Goal: Information Seeking & Learning: Learn about a topic

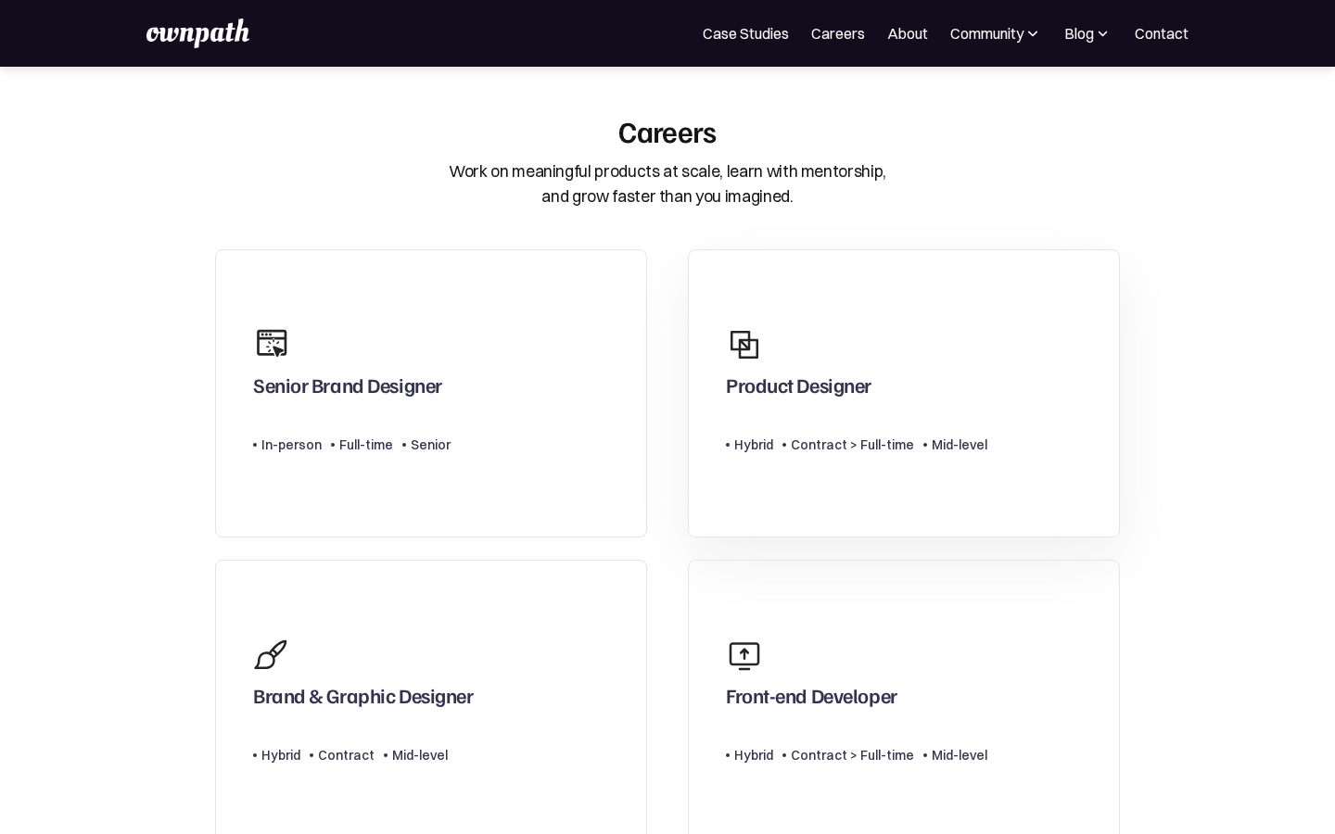
click at [813, 384] on div "Product Designer" at bounding box center [799, 389] width 146 height 33
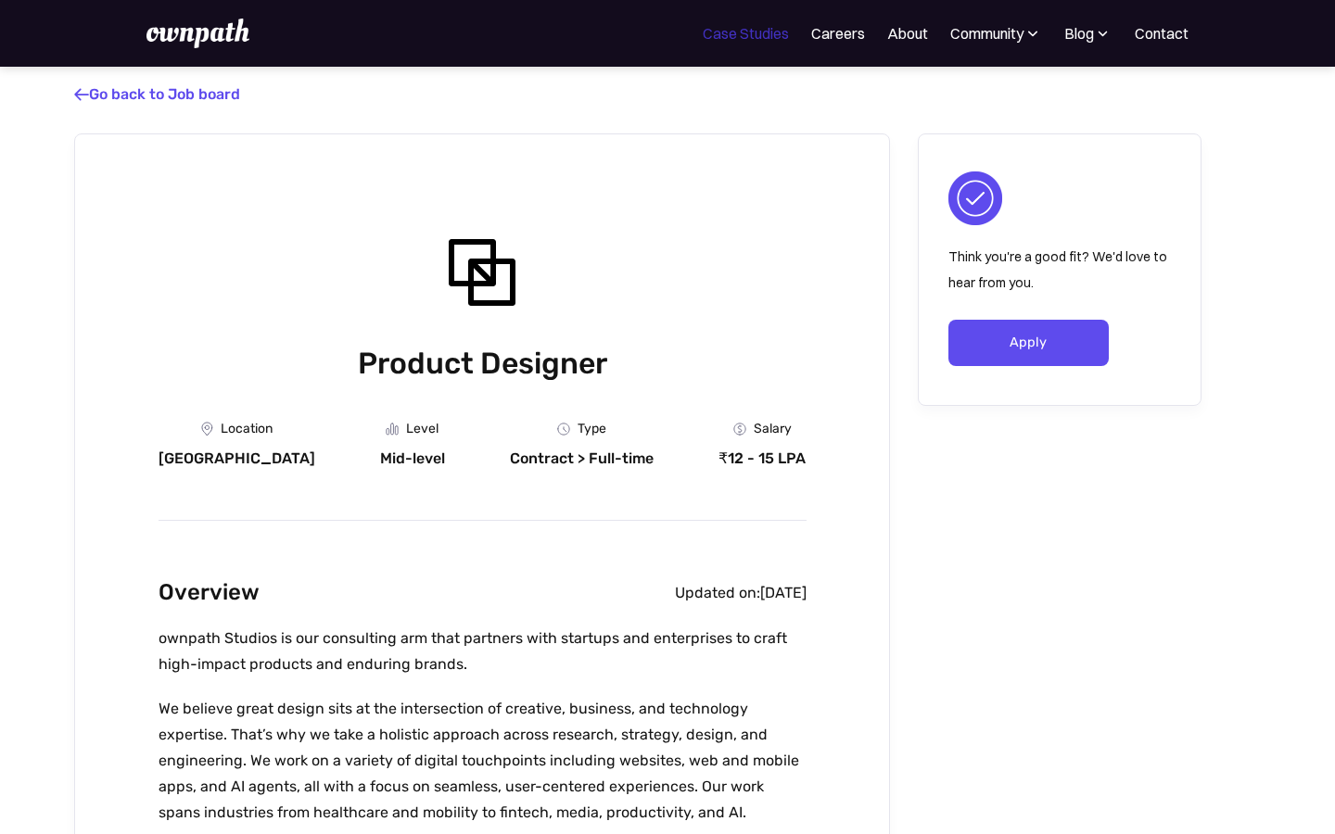
click at [756, 38] on link "Case Studies" at bounding box center [746, 33] width 86 height 22
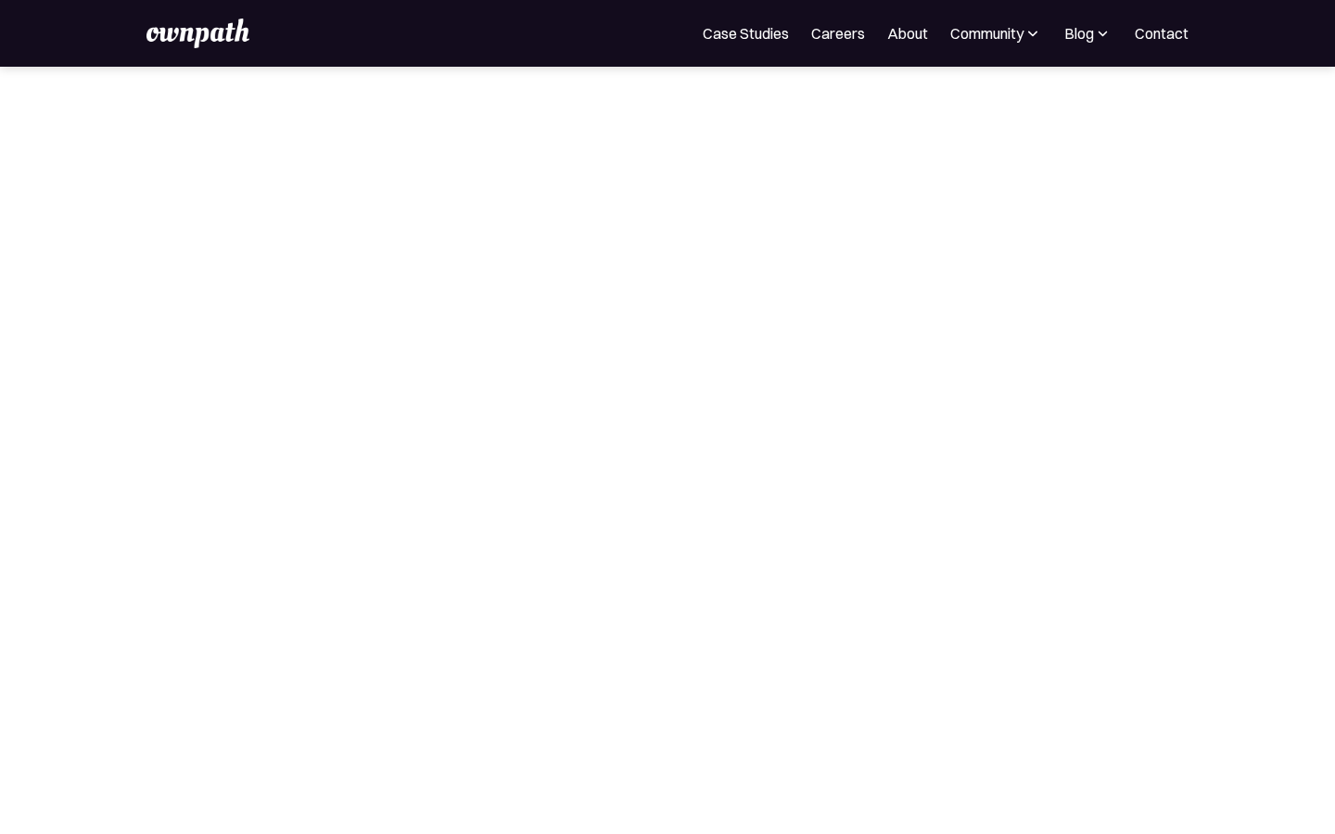
click at [196, 42] on img at bounding box center [197, 34] width 102 height 30
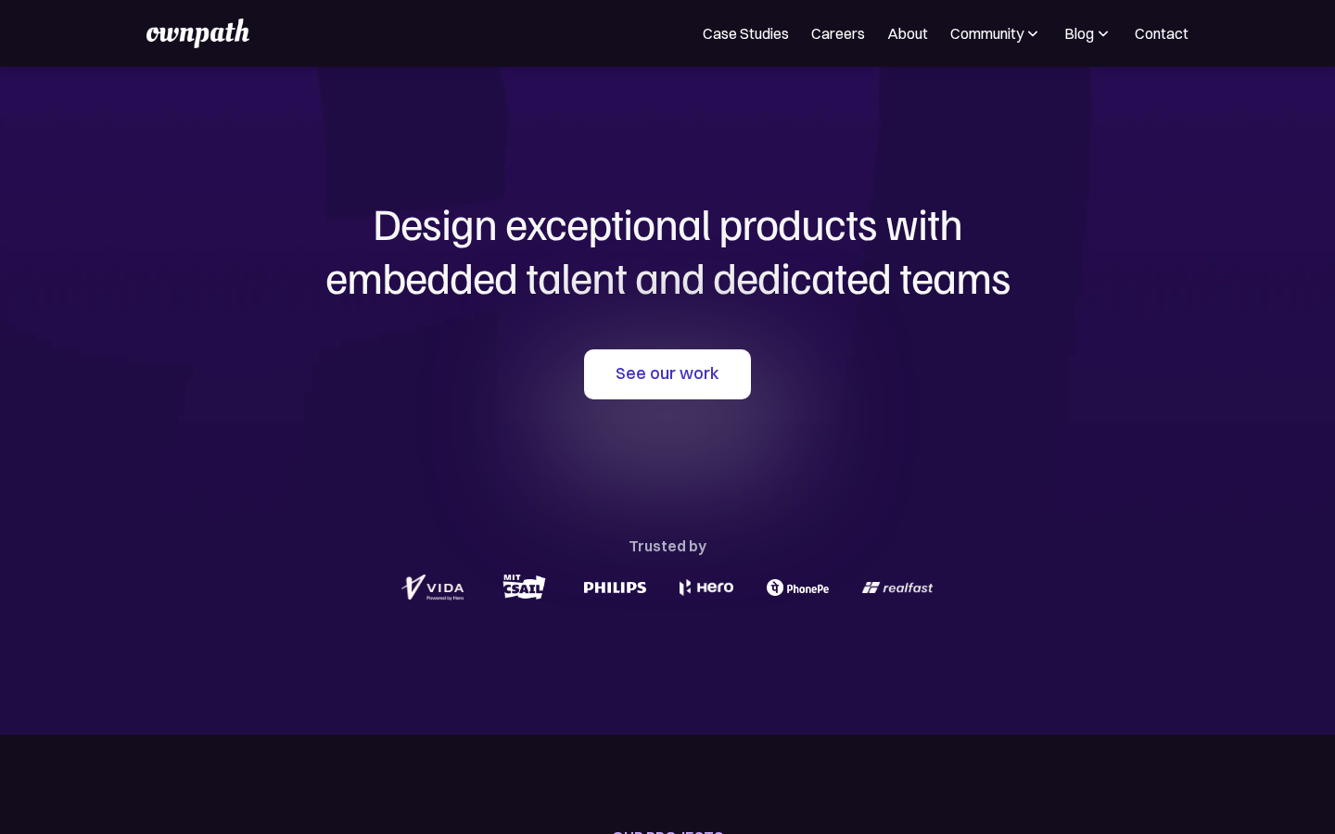
click at [675, 262] on h1 "Design exceptional products with embedded talent and dedicated teams" at bounding box center [667, 250] width 890 height 107
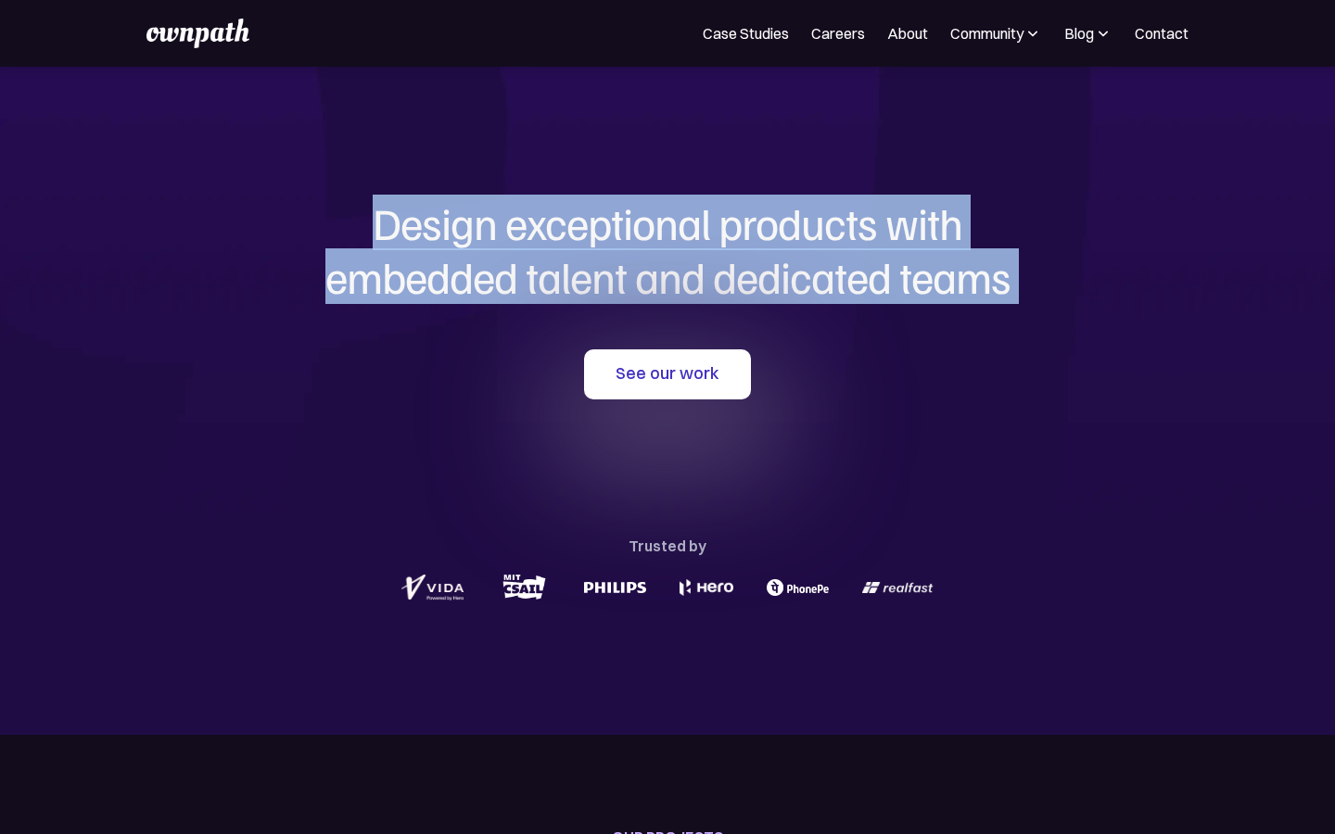
click at [185, 303] on section "Design exceptional products with embedded talent and dedicated teams with us Se…" at bounding box center [667, 401] width 1335 height 668
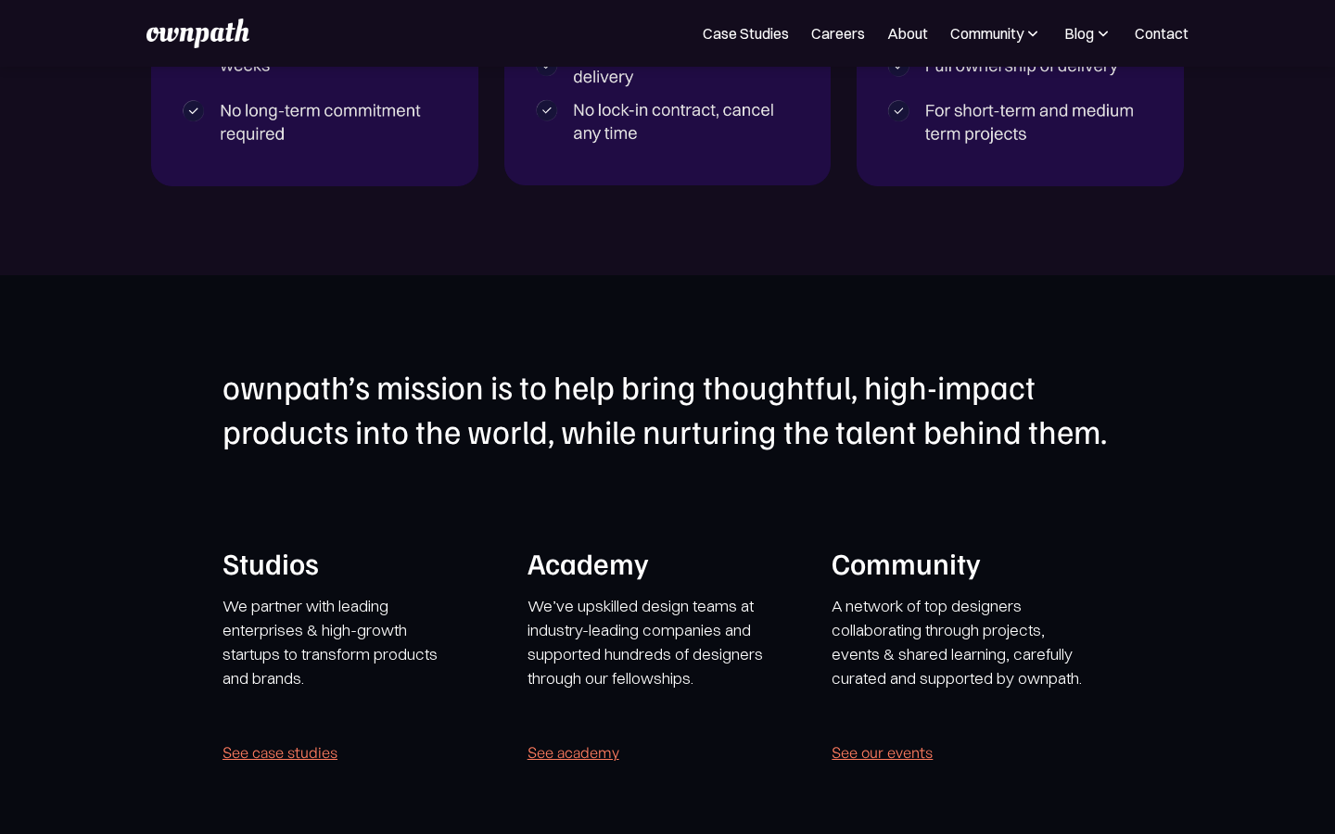
scroll to position [3337, 0]
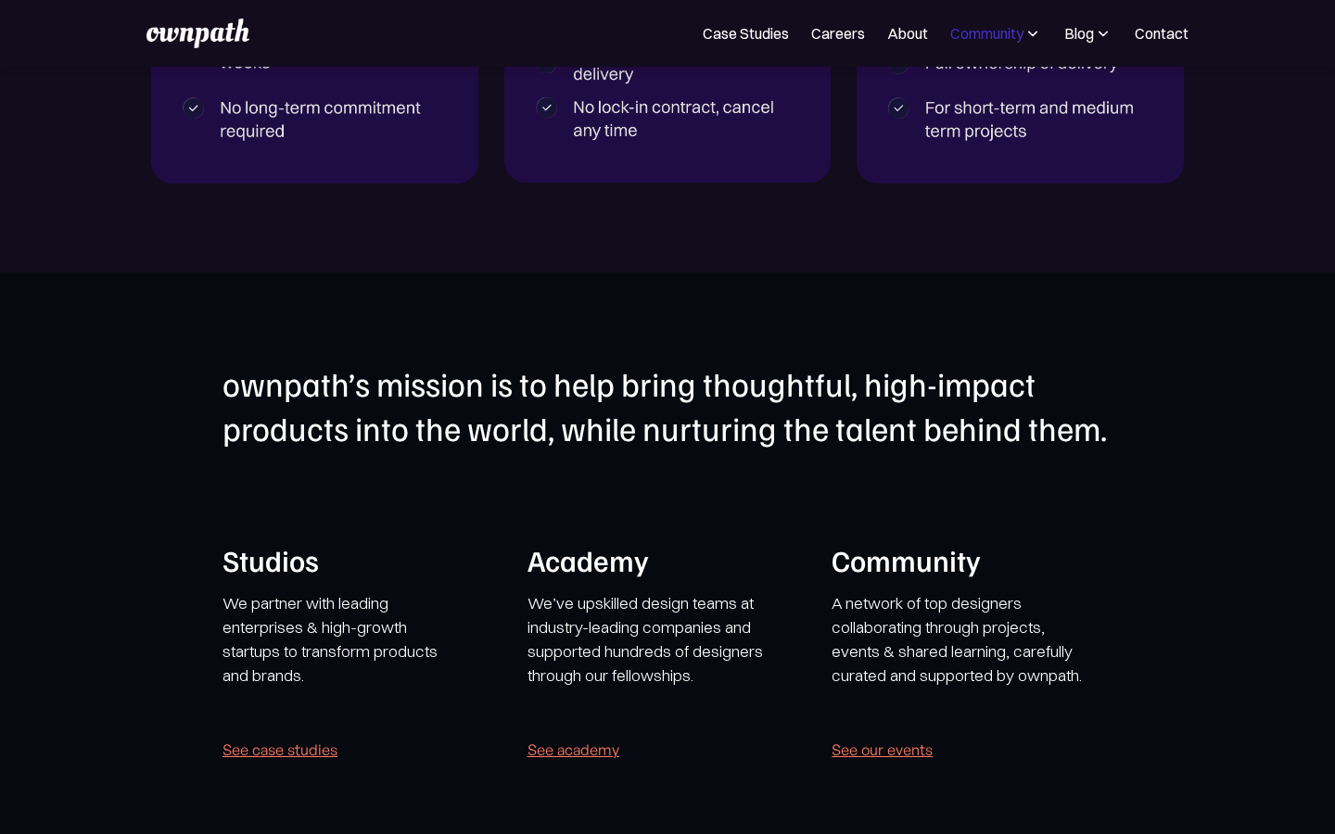
click at [996, 28] on div "Community" at bounding box center [986, 33] width 73 height 22
click at [1001, 42] on div "Community" at bounding box center [986, 33] width 73 height 22
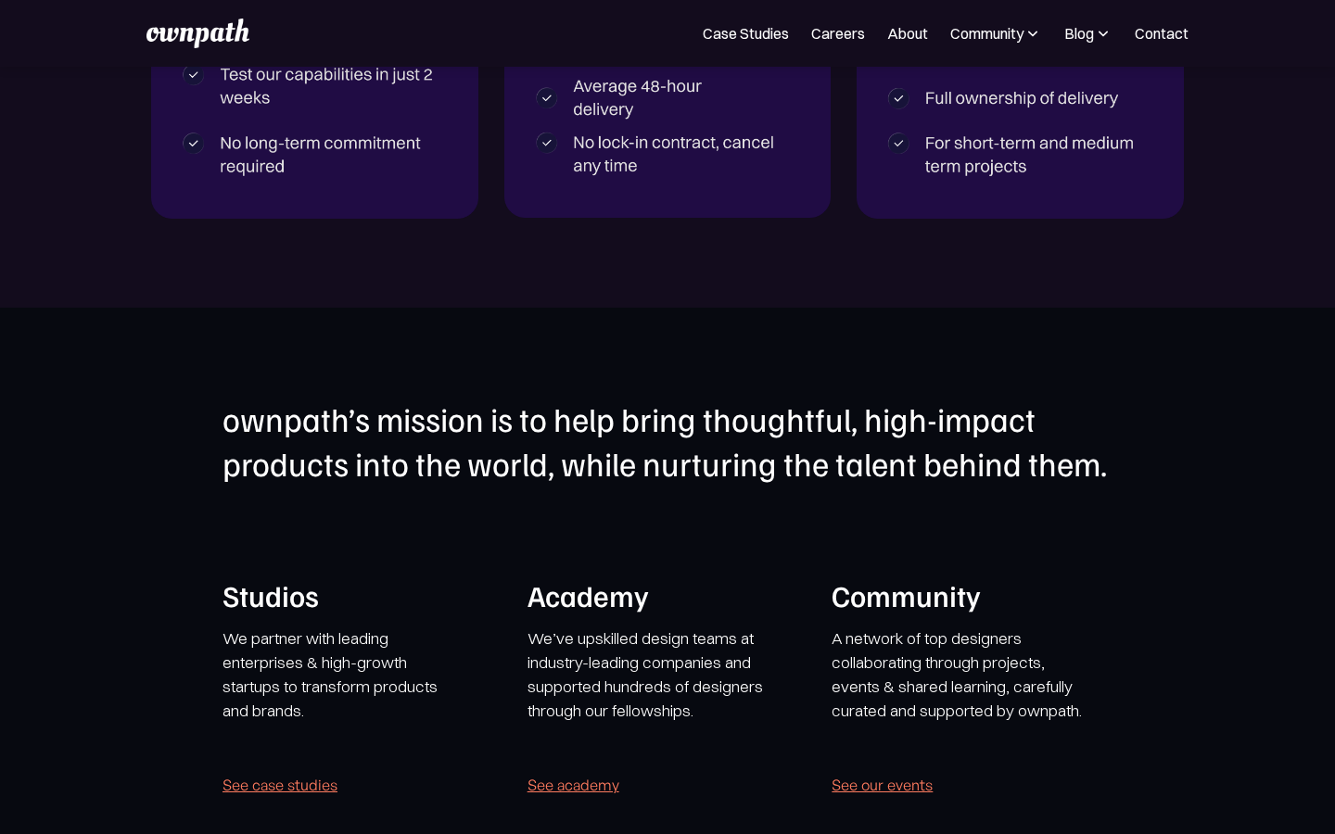
scroll to position [3366, 0]
